Goal: Complete application form

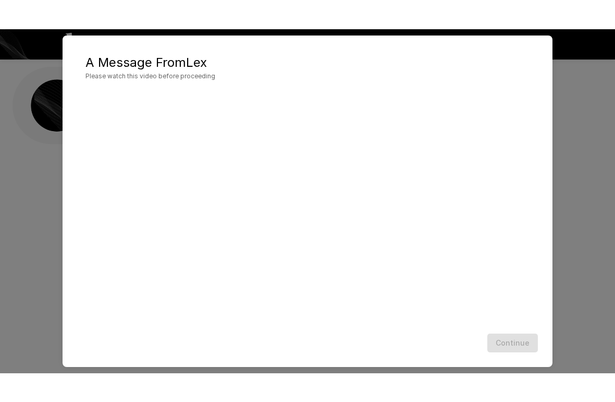
scroll to position [20, 0]
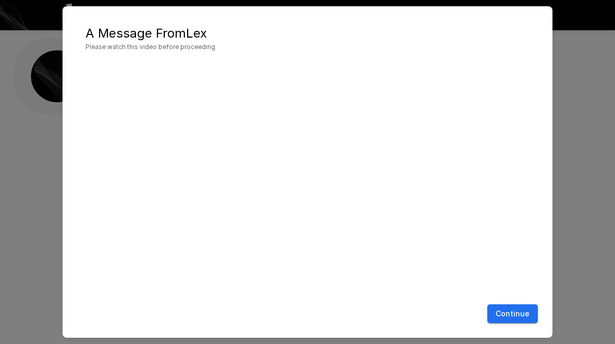
click at [512, 311] on button "Continue" at bounding box center [513, 313] width 51 height 19
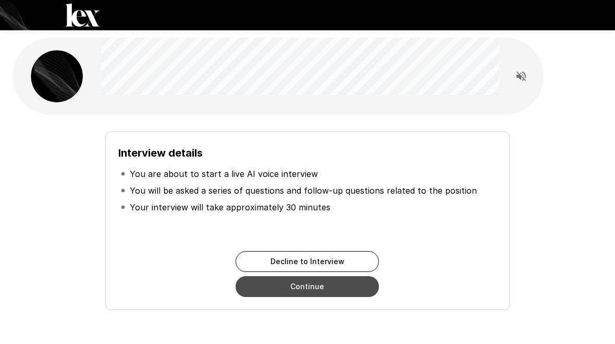
click at [301, 294] on button "Continue" at bounding box center [307, 286] width 143 height 21
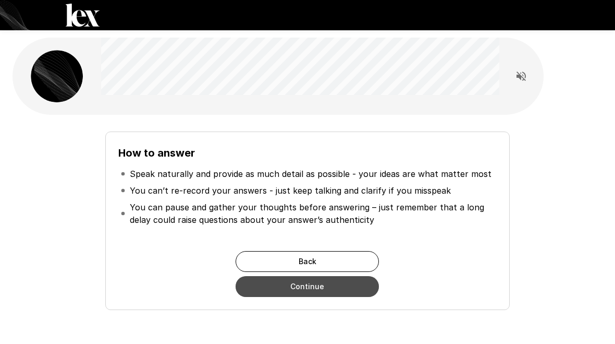
click at [287, 287] on button "Continue" at bounding box center [307, 286] width 143 height 21
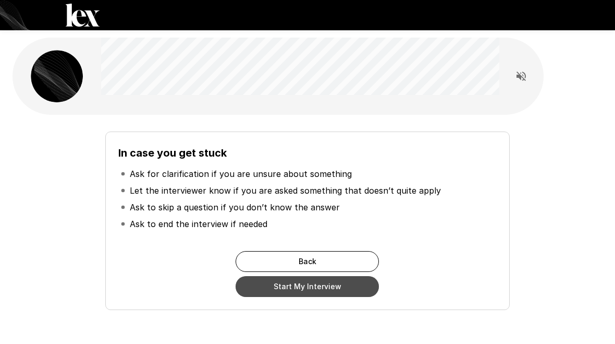
click at [274, 286] on button "Start My Interview" at bounding box center [307, 286] width 143 height 21
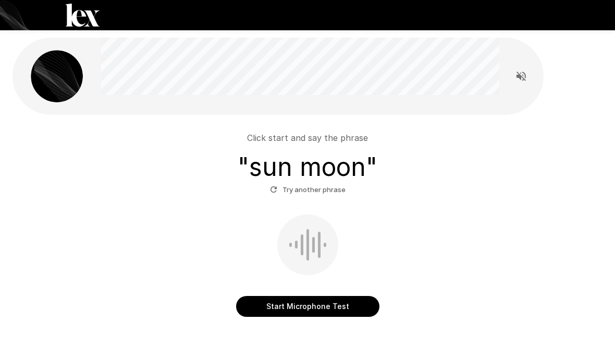
click at [321, 302] on button "Start Microphone Test" at bounding box center [307, 306] width 143 height 21
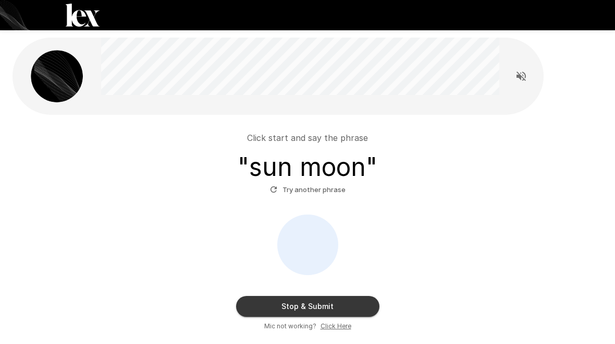
click at [340, 302] on button "Stop & Submit" at bounding box center [307, 306] width 143 height 21
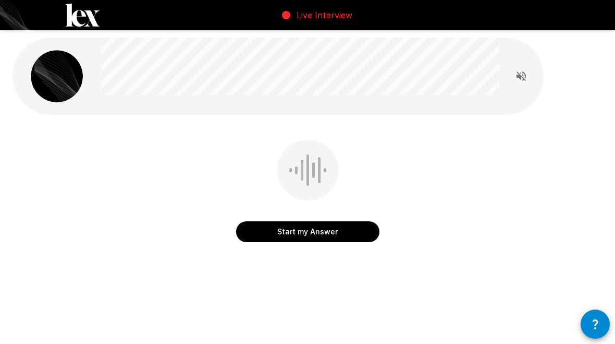
click at [330, 223] on button "Start my Answer" at bounding box center [307, 231] width 143 height 21
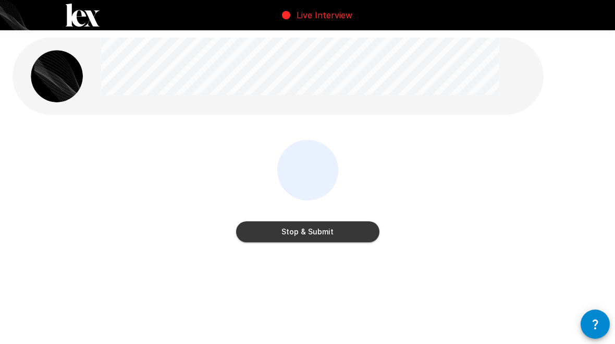
click at [306, 225] on button "Stop & Submit" at bounding box center [307, 231] width 143 height 21
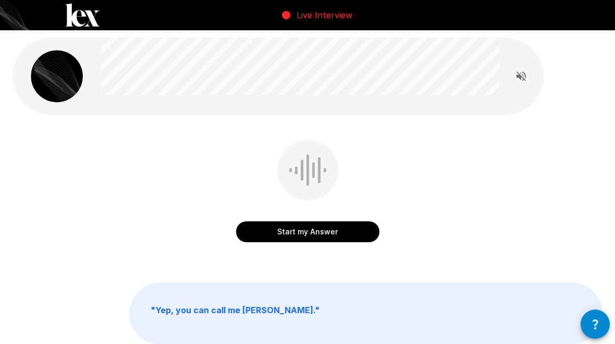
click at [517, 77] on icon "Read questions aloud" at bounding box center [521, 75] width 9 height 9
click at [265, 225] on button "Start my Answer" at bounding box center [307, 231] width 143 height 21
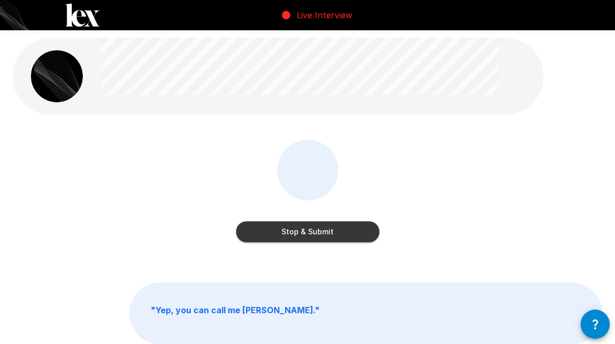
click at [271, 225] on button "Stop & Submit" at bounding box center [307, 231] width 143 height 21
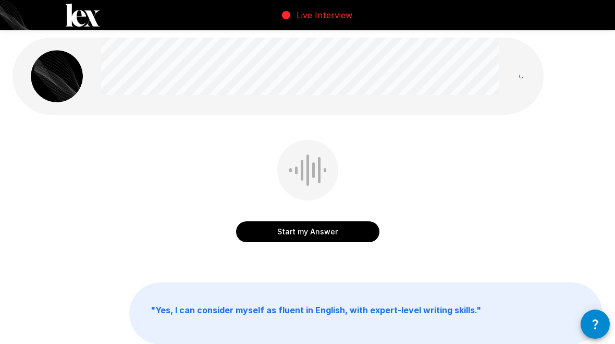
click at [272, 224] on button "Start my Answer" at bounding box center [307, 231] width 143 height 21
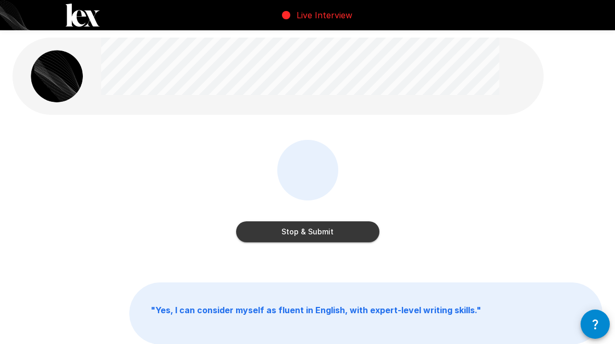
click at [275, 231] on button "Stop & Submit" at bounding box center [307, 231] width 143 height 21
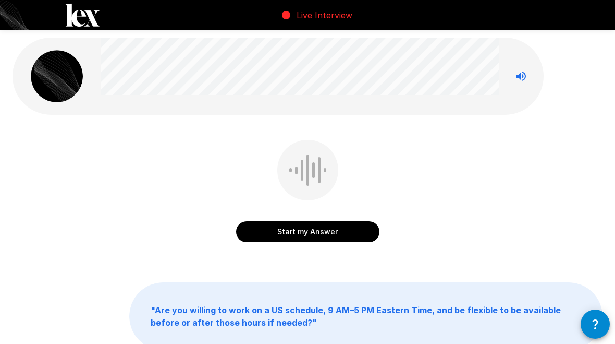
click at [527, 80] on icon "Stop reading questions aloud" at bounding box center [521, 76] width 13 height 13
click at [300, 232] on button "Start my Answer" at bounding box center [307, 231] width 143 height 21
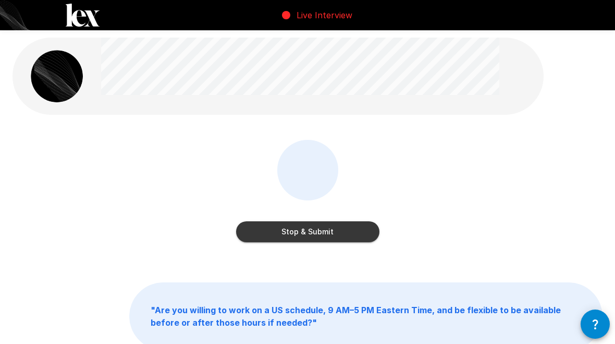
click at [263, 238] on button "Stop & Submit" at bounding box center [307, 231] width 143 height 21
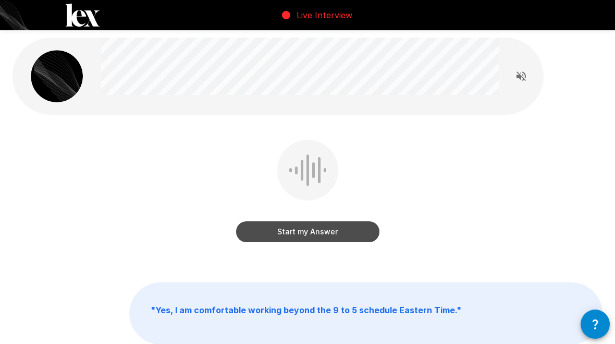
click at [275, 229] on button "Start my Answer" at bounding box center [307, 231] width 143 height 21
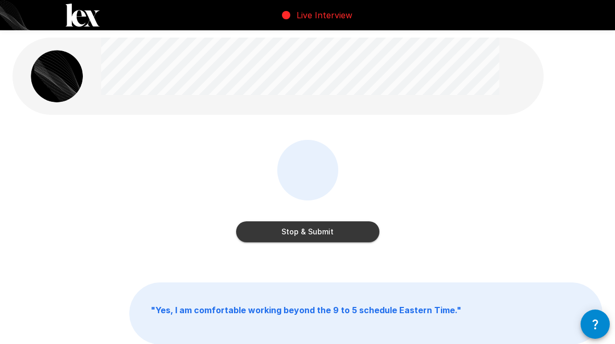
click at [265, 237] on button "Stop & Submit" at bounding box center [307, 231] width 143 height 21
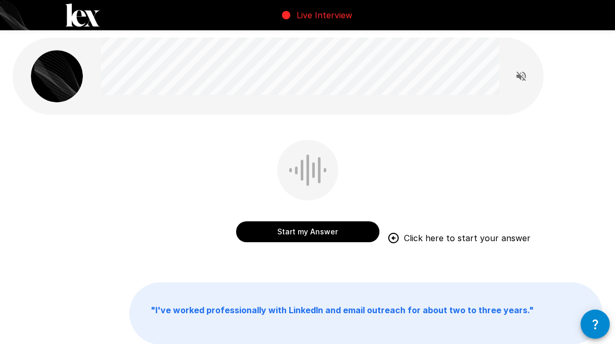
click at [294, 229] on button "Start my Answer" at bounding box center [307, 231] width 143 height 21
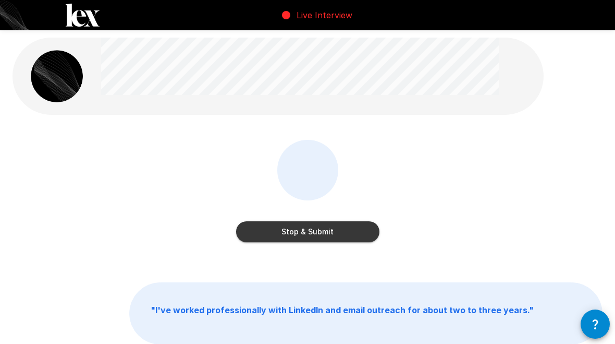
click at [294, 240] on button "Stop & Submit" at bounding box center [307, 231] width 143 height 21
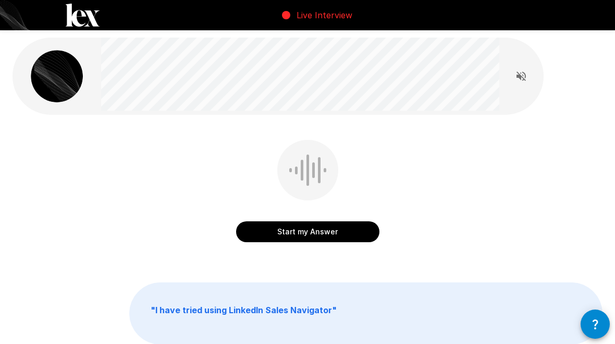
click at [259, 240] on button "Start my Answer" at bounding box center [307, 231] width 143 height 21
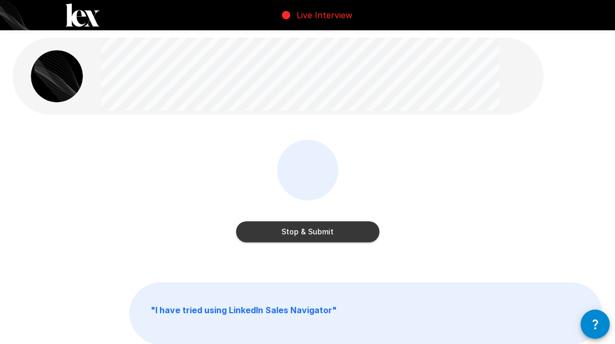
click at [299, 232] on button "Stop & Submit" at bounding box center [307, 231] width 143 height 21
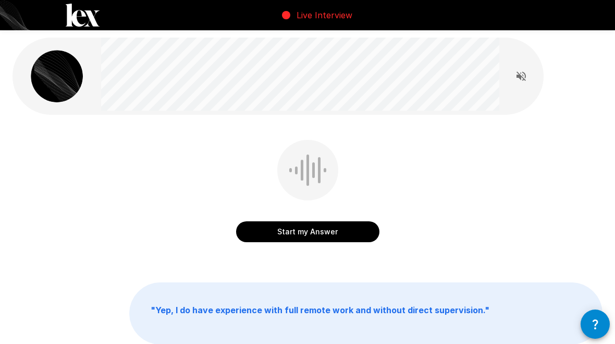
click at [272, 223] on button "Start my Answer" at bounding box center [307, 231] width 143 height 21
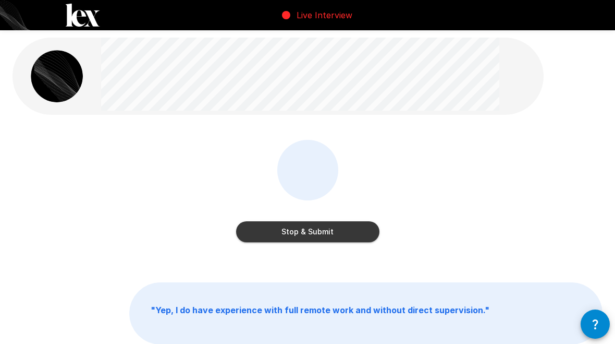
click at [278, 231] on button "Stop & Submit" at bounding box center [307, 231] width 143 height 21
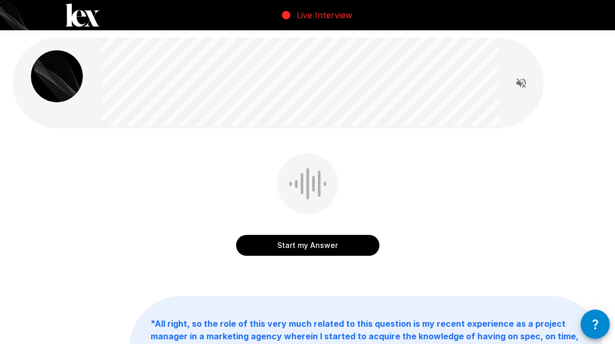
click at [274, 245] on button "Start my Answer" at bounding box center [307, 245] width 143 height 21
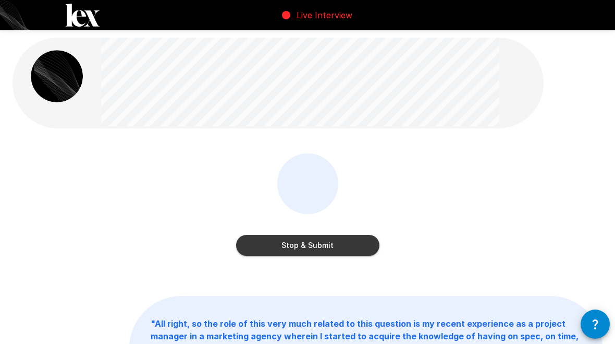
click at [292, 236] on button "Stop & Submit" at bounding box center [307, 245] width 143 height 21
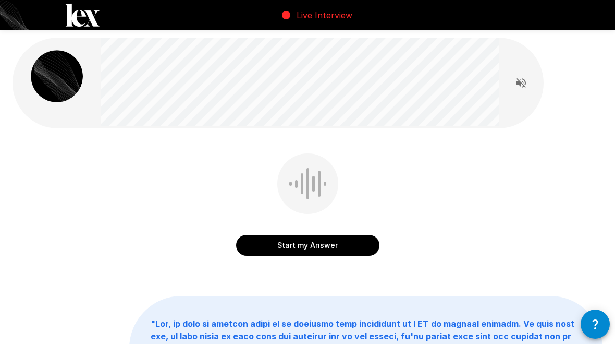
click at [278, 245] on button "Start my Answer" at bounding box center [307, 245] width 143 height 21
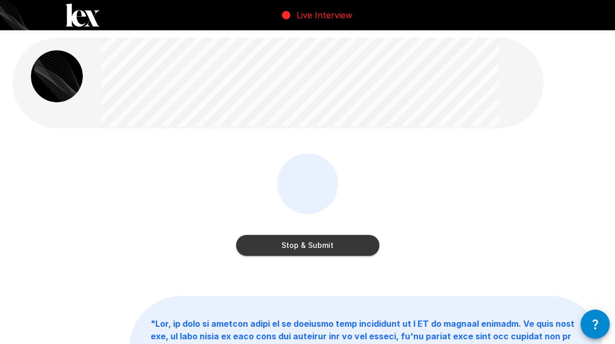
click at [270, 230] on div "Stop & Submit" at bounding box center [307, 235] width 143 height 42
click at [285, 248] on button "Stop & Submit" at bounding box center [307, 245] width 143 height 21
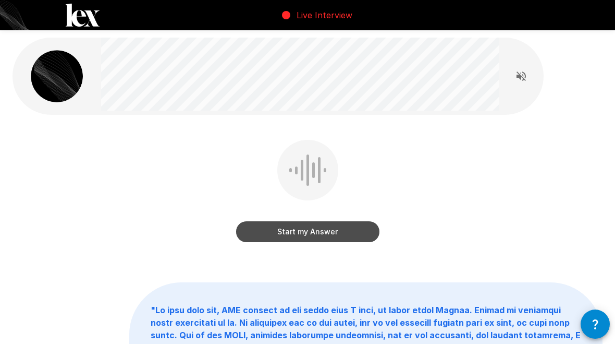
click at [275, 223] on button "Start my Answer" at bounding box center [307, 231] width 143 height 21
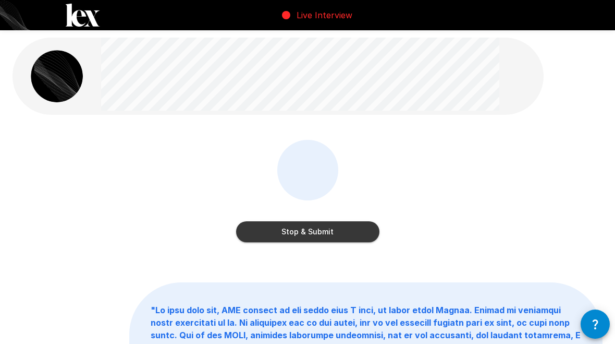
click at [281, 228] on button "Stop & Submit" at bounding box center [307, 231] width 143 height 21
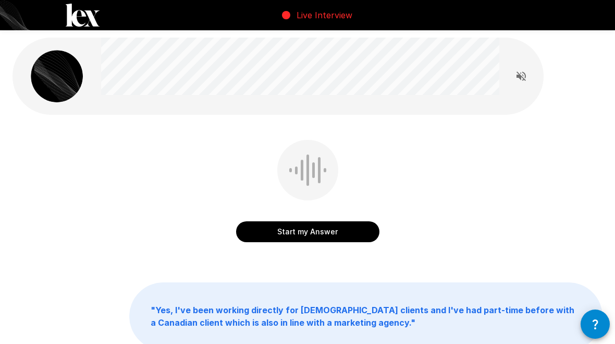
click at [289, 235] on button "Start my Answer" at bounding box center [307, 231] width 143 height 21
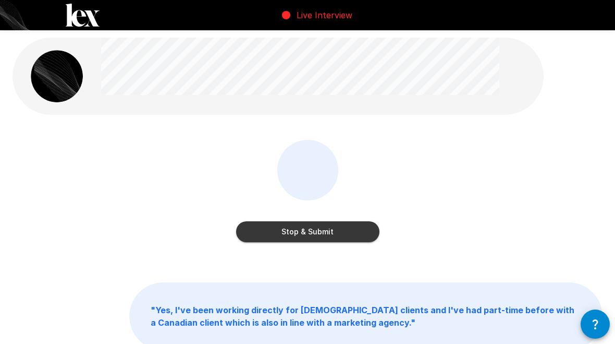
click at [275, 229] on button "Stop & Submit" at bounding box center [307, 231] width 143 height 21
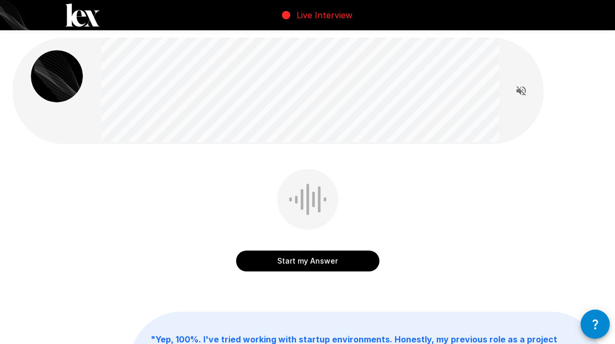
click at [318, 259] on button "Start my Answer" at bounding box center [307, 260] width 143 height 21
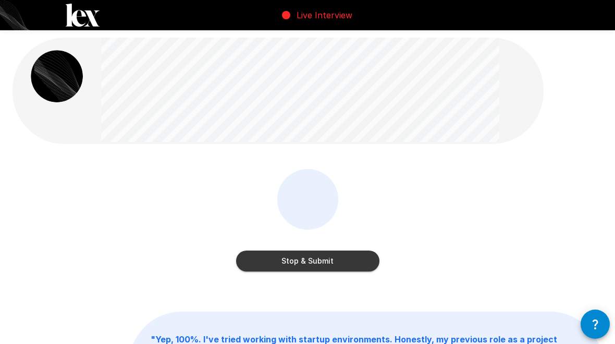
click at [282, 258] on button "Stop & Submit" at bounding box center [307, 260] width 143 height 21
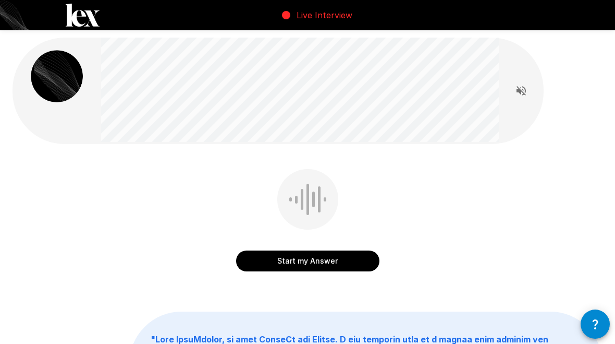
click at [309, 257] on button "Start my Answer" at bounding box center [307, 260] width 143 height 21
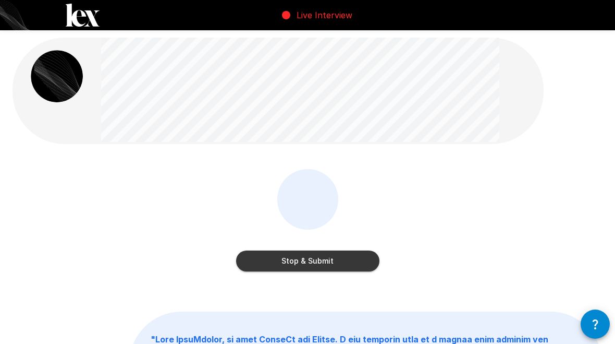
click at [293, 263] on button "Stop & Submit" at bounding box center [307, 260] width 143 height 21
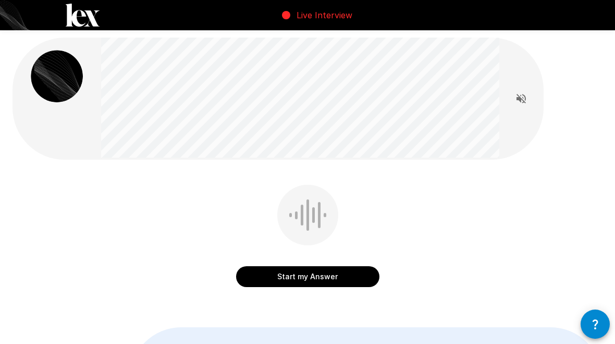
click at [295, 264] on div "Start my Answer" at bounding box center [307, 266] width 143 height 42
click at [297, 275] on button "Start my Answer" at bounding box center [307, 276] width 143 height 21
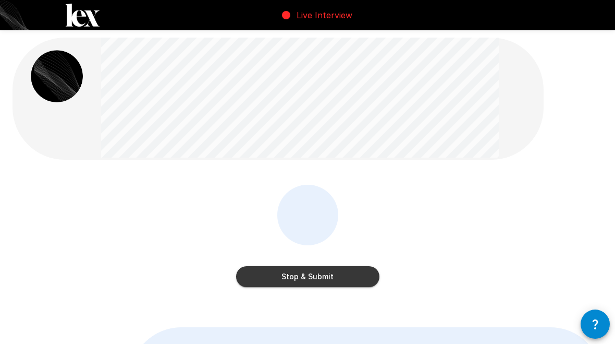
click at [304, 275] on button "Stop & Submit" at bounding box center [307, 276] width 143 height 21
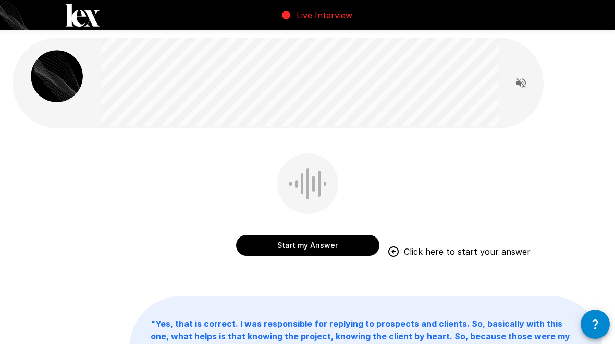
click at [310, 238] on button "Start my Answer" at bounding box center [307, 245] width 143 height 21
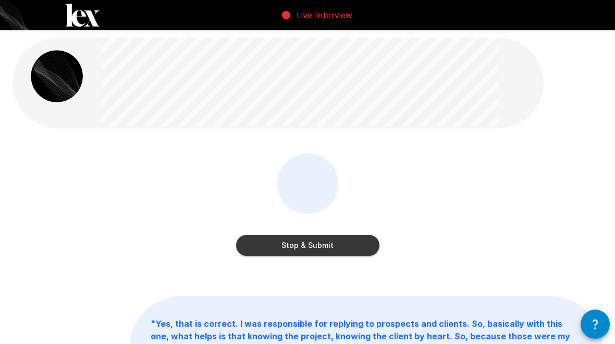
click at [286, 251] on button "Stop & Submit" at bounding box center [307, 245] width 143 height 21
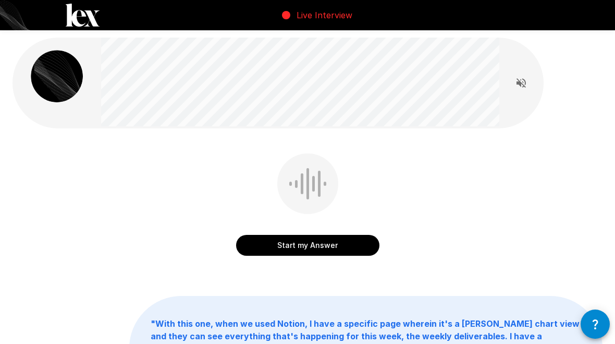
click at [334, 249] on button "Start my Answer" at bounding box center [307, 245] width 143 height 21
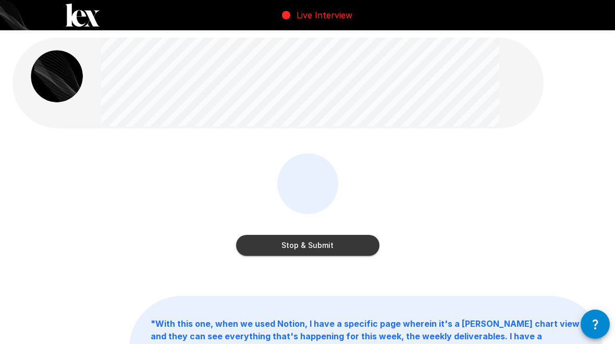
click at [324, 244] on button "Stop & Submit" at bounding box center [307, 245] width 143 height 21
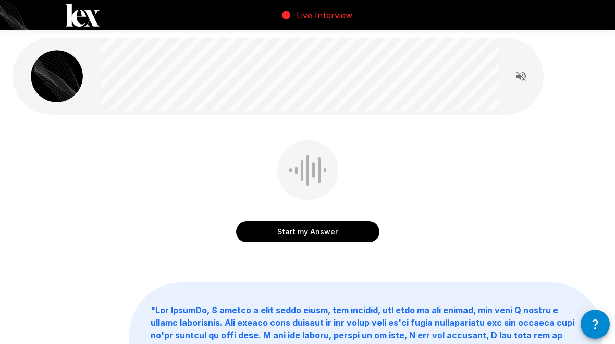
click at [310, 240] on button "Start my Answer" at bounding box center [307, 231] width 143 height 21
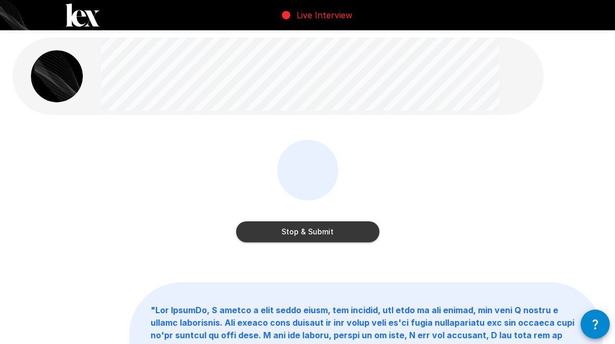
click at [349, 222] on button "Stop & Submit" at bounding box center [307, 231] width 143 height 21
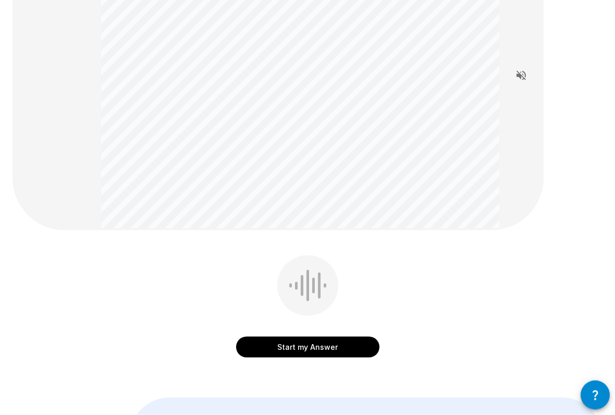
scroll to position [123, 0]
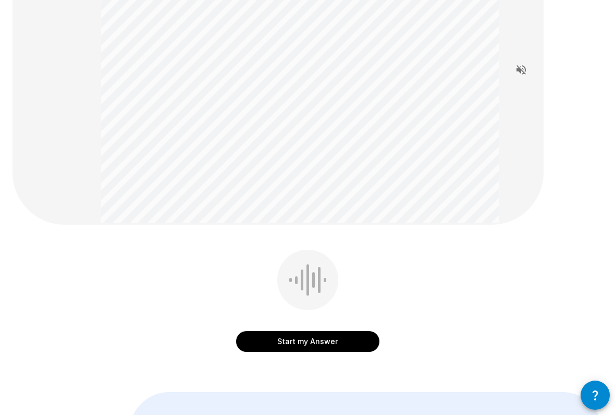
click at [263, 341] on button "Start my Answer" at bounding box center [307, 341] width 143 height 21
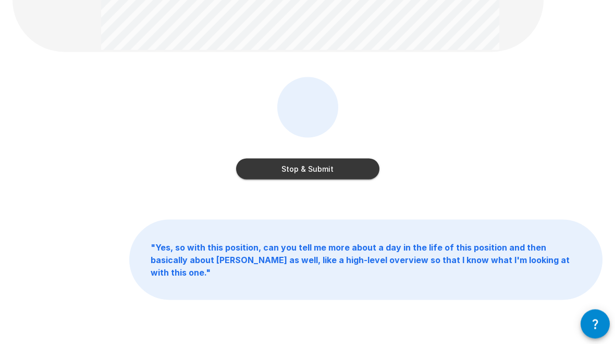
scroll to position [295, 0]
click at [338, 174] on button "Stop & Submit" at bounding box center [307, 169] width 143 height 21
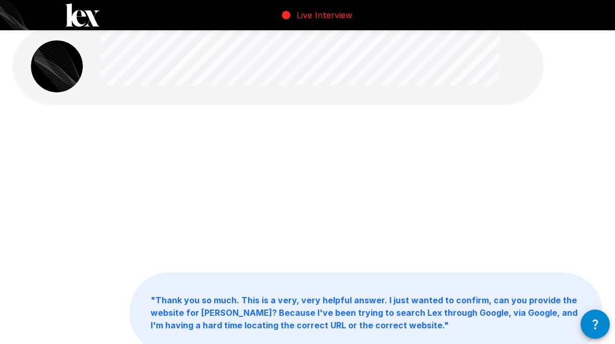
scroll to position [0, 0]
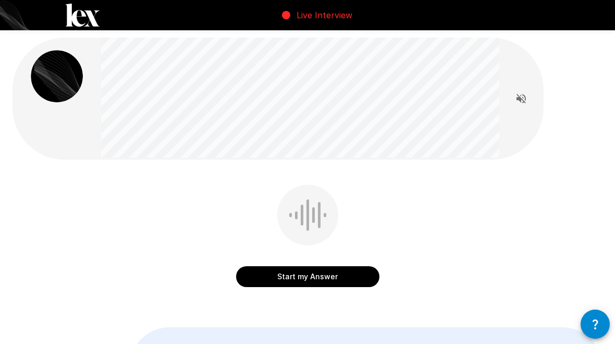
click at [336, 278] on button "Start my Answer" at bounding box center [307, 276] width 143 height 21
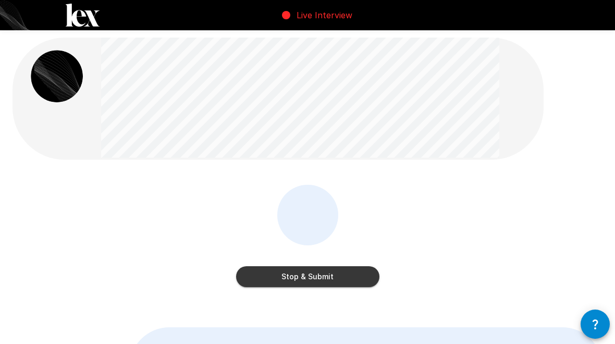
click at [332, 280] on button "Stop & Submit" at bounding box center [307, 276] width 143 height 21
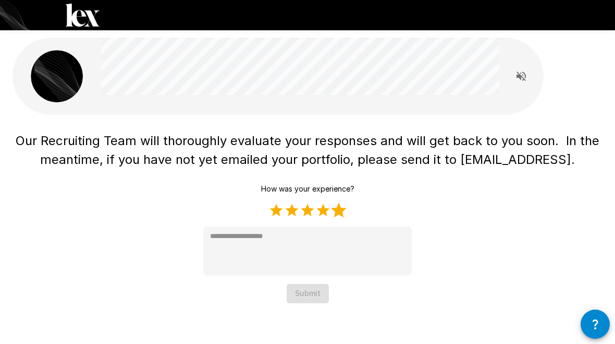
click at [345, 210] on label "5 Stars" at bounding box center [339, 210] width 16 height 16
type textarea "*"
click at [305, 294] on button "Submit" at bounding box center [308, 293] width 42 height 19
